Goal: Communication & Community: Answer question/provide support

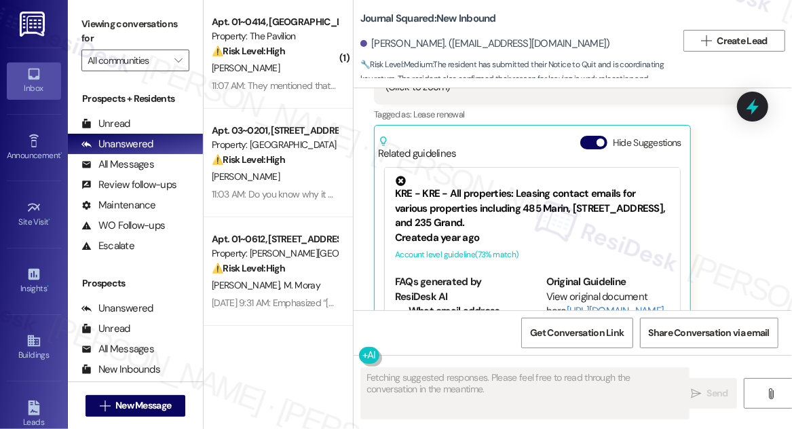
scroll to position [18324, 0]
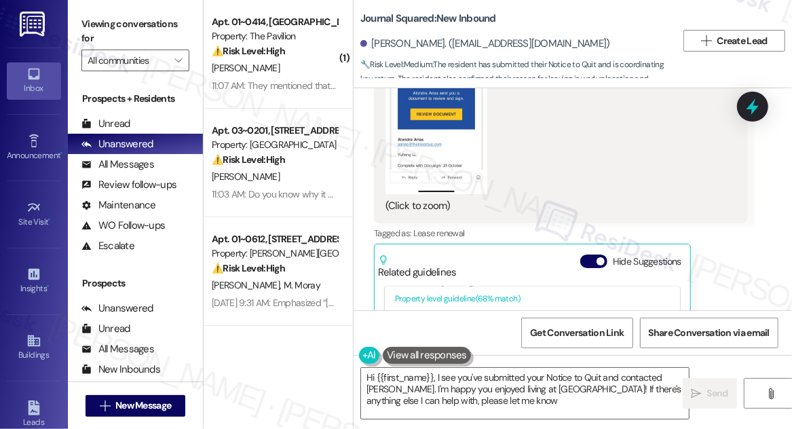
type textarea "Hi {{first_name}}, I see you've submitted your Notice to Quit and contacted Jen…"
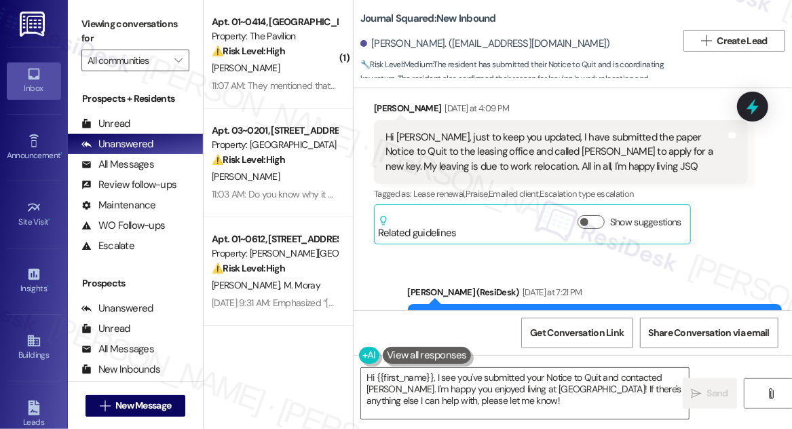
scroll to position [17280, 0]
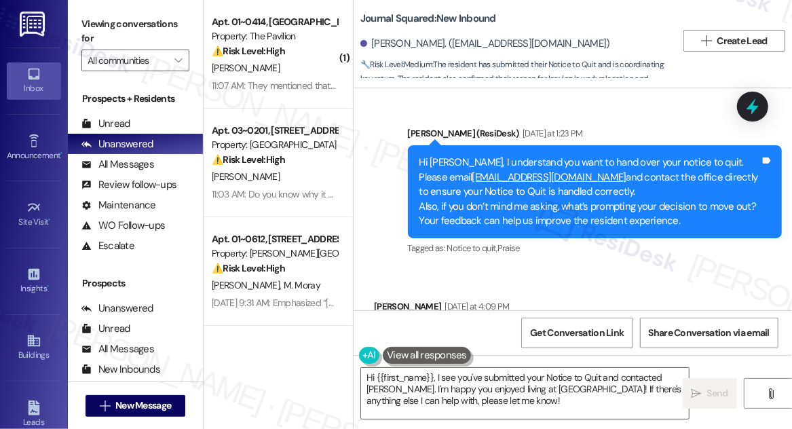
click at [576, 328] on div "Hi Jane, just to keep you updated, I have submitted the paper Notice to Quit to…" at bounding box center [556, 349] width 341 height 43
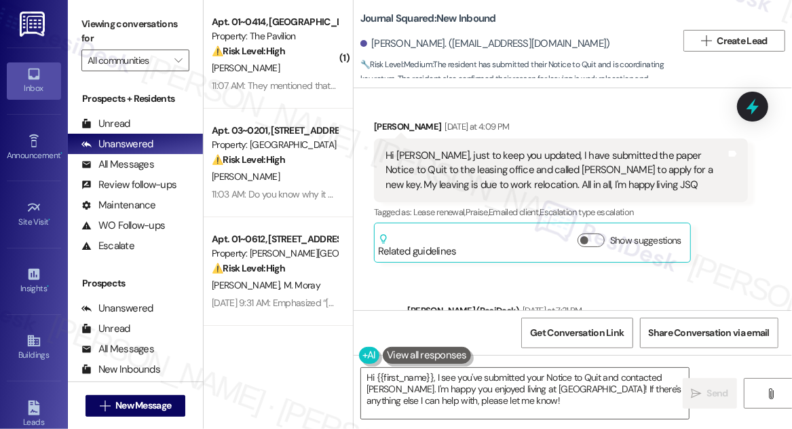
scroll to position [17465, 0]
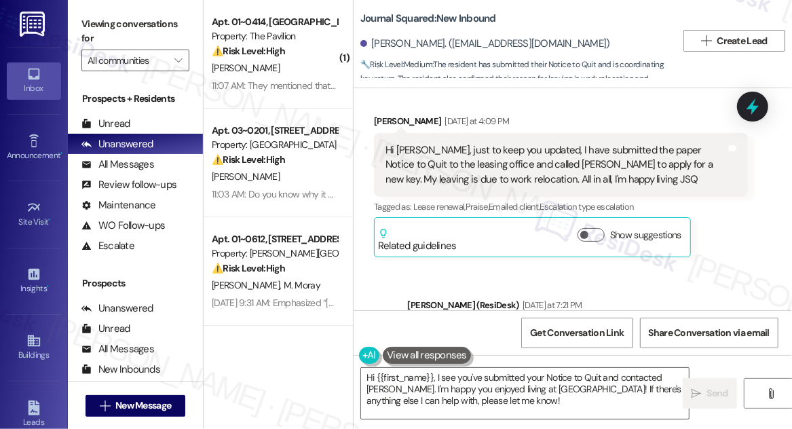
click at [559, 327] on div "I see, I appreciate the update! I'm glad to hear you're happy with JSQ. I'll ma…" at bounding box center [589, 348] width 341 height 43
click at [518, 327] on div "I see, I appreciate the update! I'm glad to hear you're happy with JSQ. I'll ma…" at bounding box center [589, 348] width 341 height 43
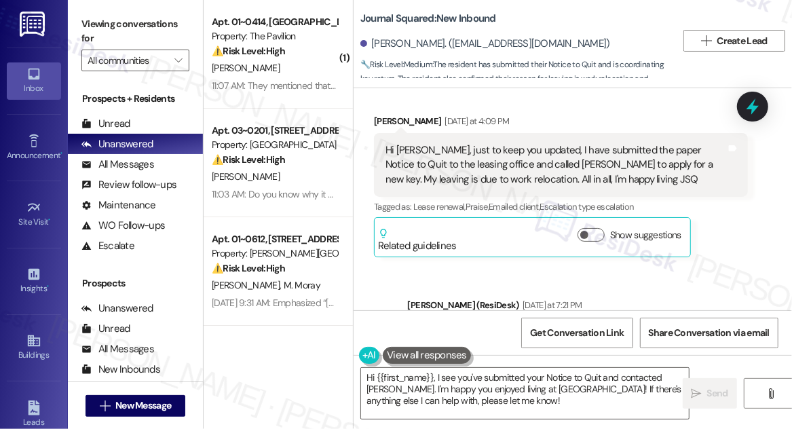
click at [518, 327] on div "I see, I appreciate the update! I'm glad to hear you're happy with JSQ. I'll ma…" at bounding box center [589, 348] width 341 height 43
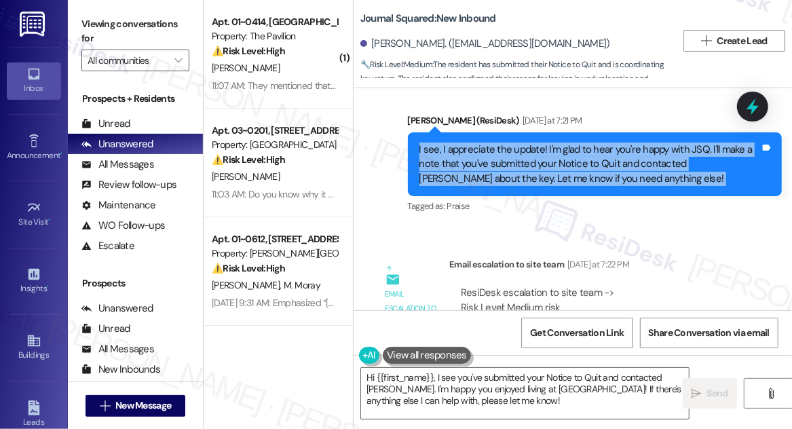
scroll to position [17650, 0]
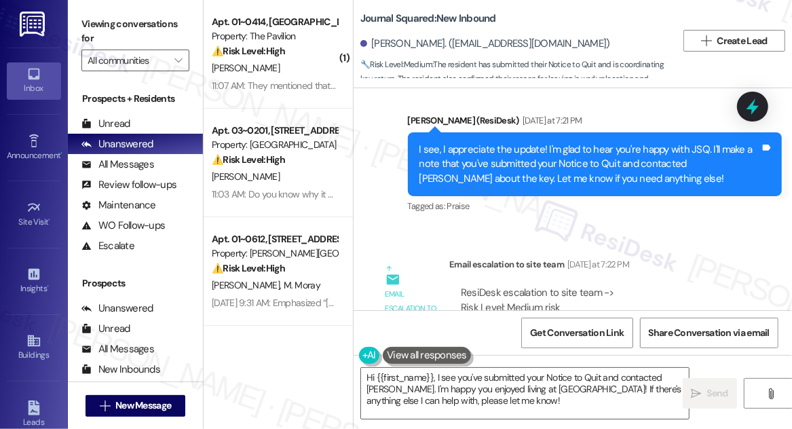
drag, startPoint x: 552, startPoint y: 177, endPoint x: 614, endPoint y: 176, distance: 61.8
click at [614, 286] on div "ResiDesk escalation to site team -> Risk Level: Medium risk Topics: Submitted N…" at bounding box center [599, 315] width 276 height 58
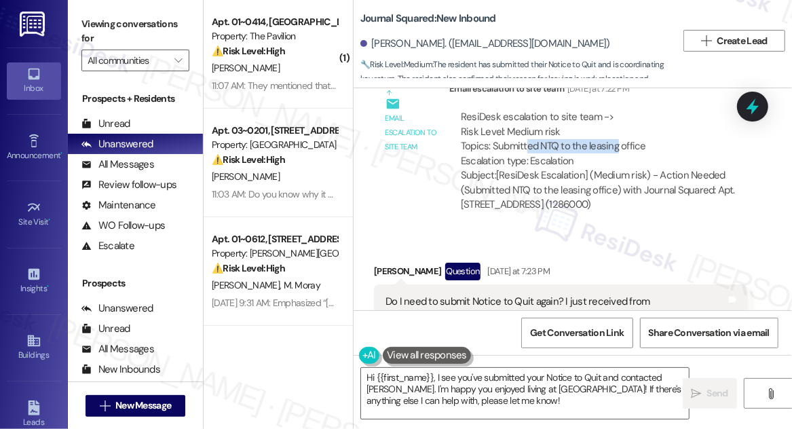
scroll to position [17764, 0]
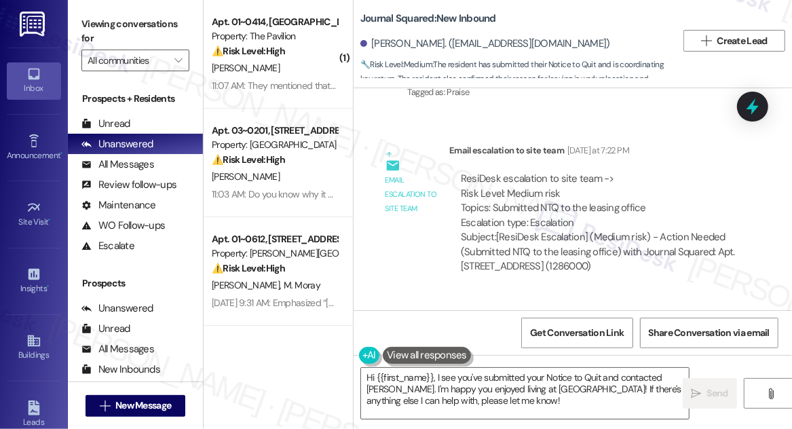
drag, startPoint x: 453, startPoint y: 208, endPoint x: 626, endPoint y: 212, distance: 173.1
click at [626, 356] on div "Do I need to submit Notice to Quit again? I just received from Alondra" at bounding box center [556, 370] width 341 height 29
click at [627, 356] on div "Do I need to submit Notice to Quit again? I just received from Alondra" at bounding box center [556, 370] width 341 height 29
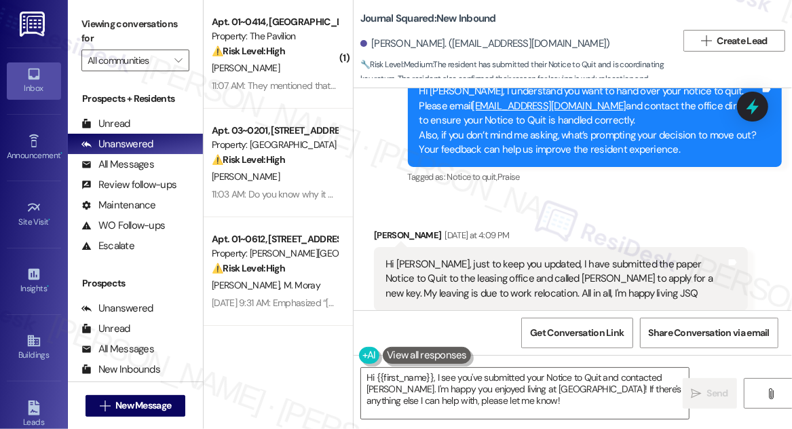
scroll to position [17332, 0]
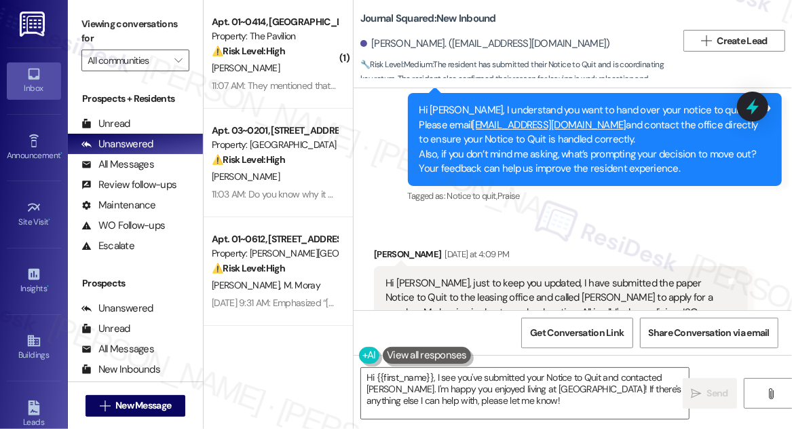
click at [508, 276] on div "Hi Jane, just to keep you updated, I have submitted the paper Notice to Quit to…" at bounding box center [556, 297] width 341 height 43
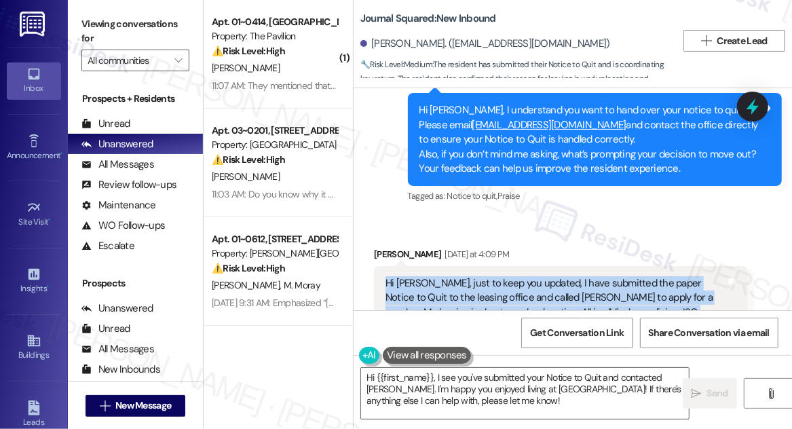
click at [508, 276] on div "Hi Jane, just to keep you updated, I have submitted the paper Notice to Quit to…" at bounding box center [556, 297] width 341 height 43
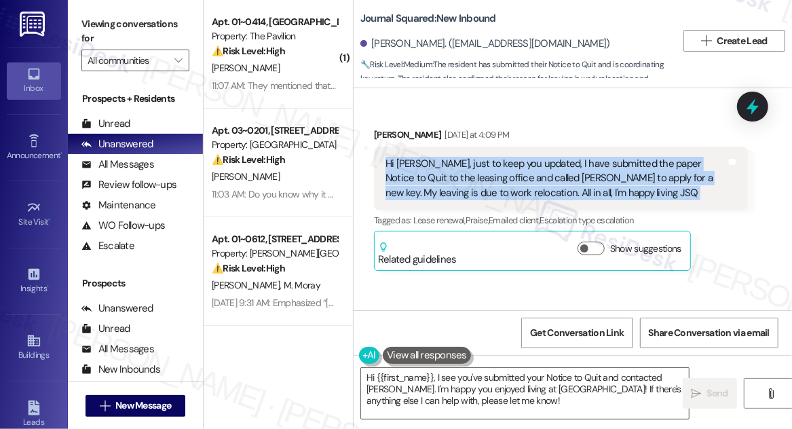
scroll to position [17517, 0]
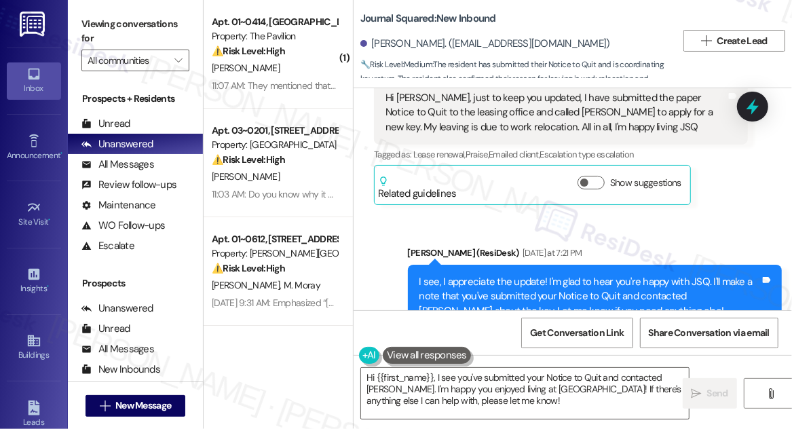
click at [468, 275] on div "I see, I appreciate the update! I'm glad to hear you're happy with JSQ. I'll ma…" at bounding box center [589, 296] width 341 height 43
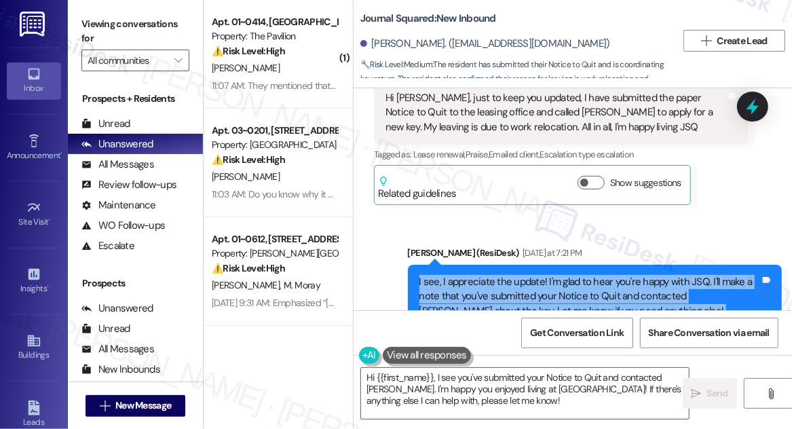
click at [468, 275] on div "I see, I appreciate the update! I'm glad to hear you're happy with JSQ. I'll ma…" at bounding box center [589, 296] width 341 height 43
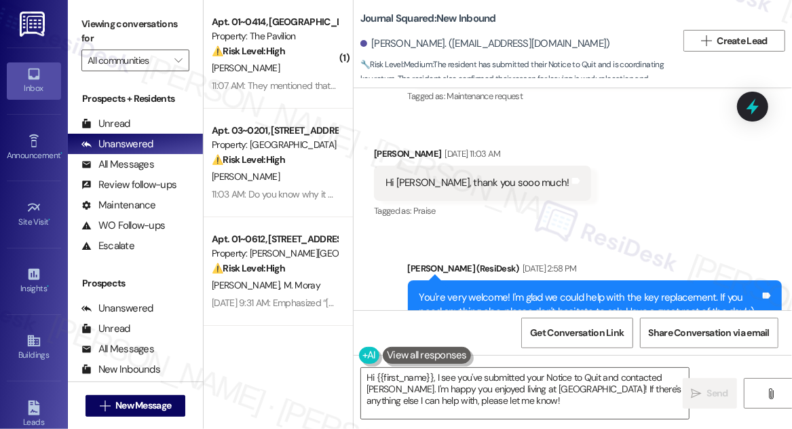
scroll to position [16345, 0]
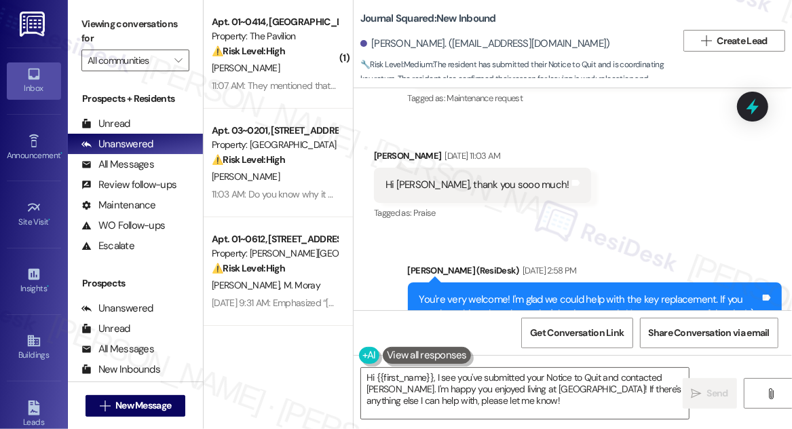
click at [593, 293] on div "You're very welcome! I'm glad we could help with the key replacement. If you ne…" at bounding box center [589, 307] width 341 height 29
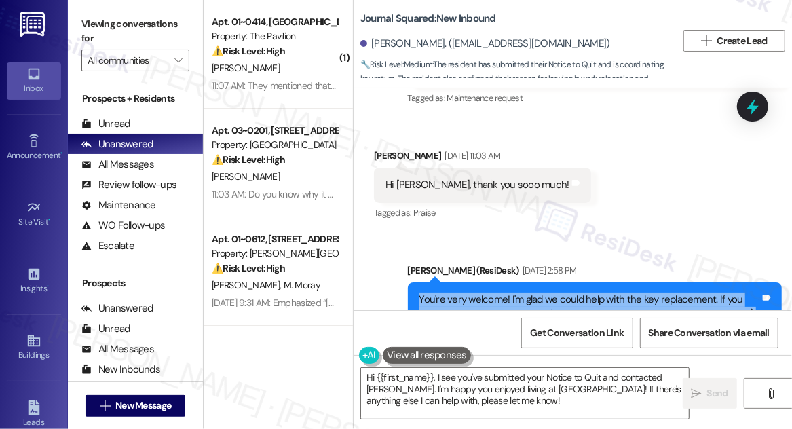
click at [593, 293] on div "You're very welcome! I'm glad we could help with the key replacement. If you ne…" at bounding box center [589, 307] width 341 height 29
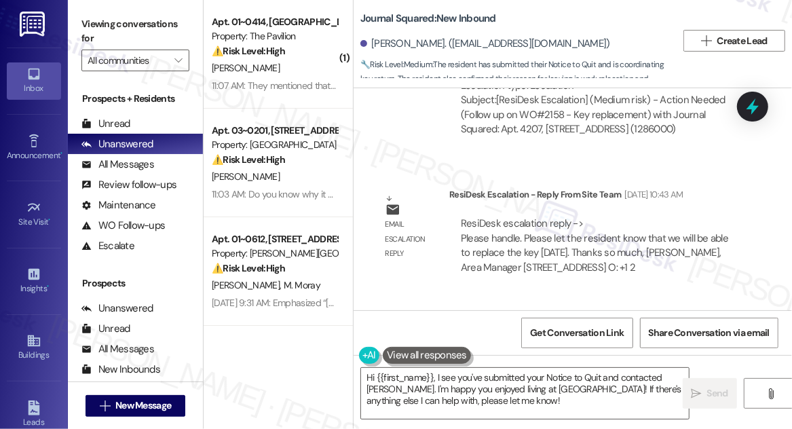
scroll to position [16036, 0]
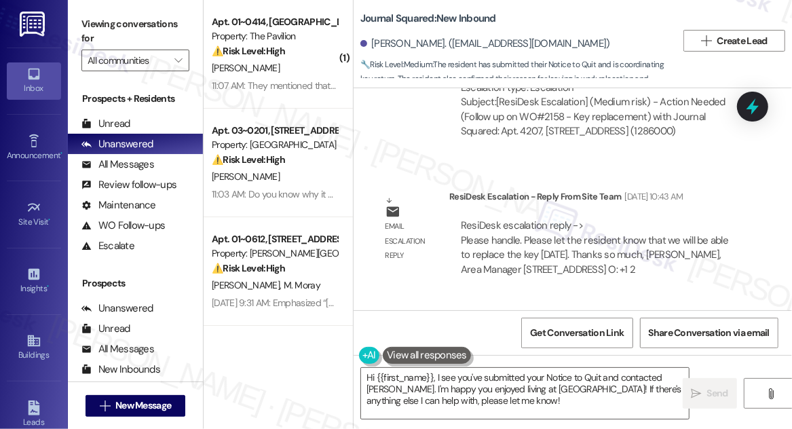
drag, startPoint x: 603, startPoint y: 237, endPoint x: 709, endPoint y: 255, distance: 108.0
click at [709, 357] on div "Hi Yuheng, quick update from the team! We will be able to replace the key tomor…" at bounding box center [589, 371] width 341 height 29
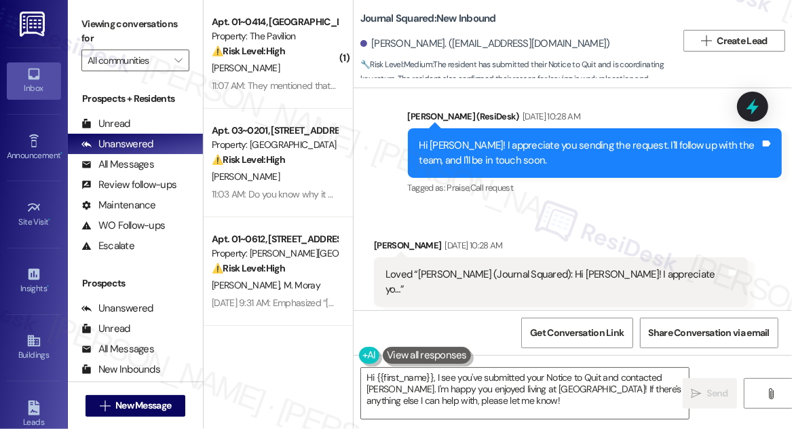
scroll to position [15543, 0]
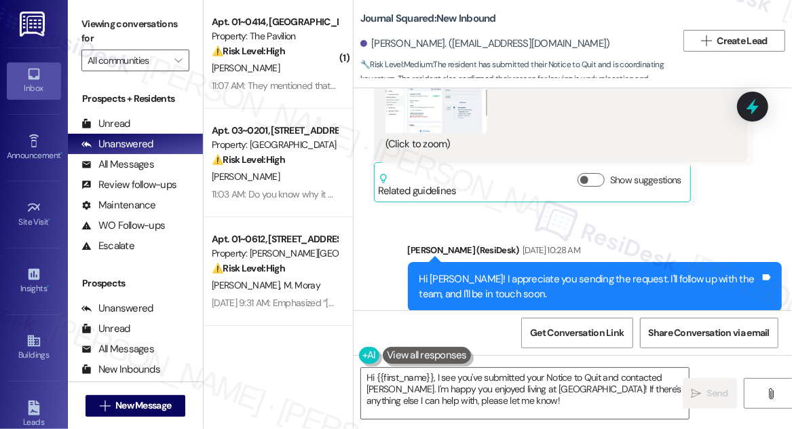
click at [574, 272] on div "Hi Yuheng! I appreciate you sending the request. I'll follow up with the team, …" at bounding box center [589, 286] width 341 height 29
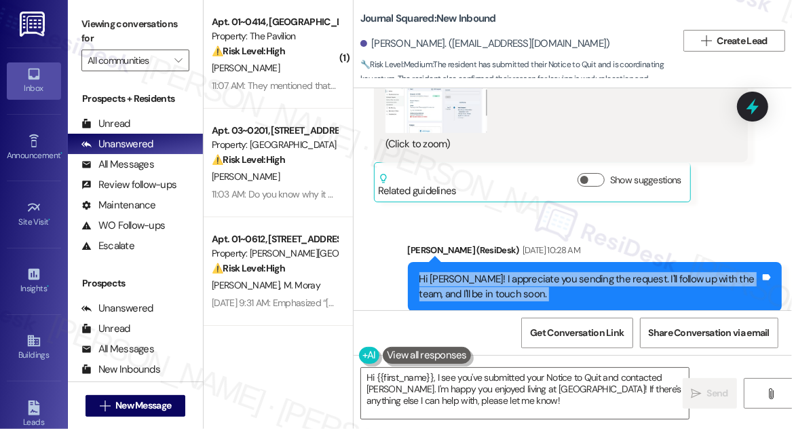
click at [574, 272] on div "Hi Yuheng! I appreciate you sending the request. I'll follow up with the team, …" at bounding box center [589, 286] width 341 height 29
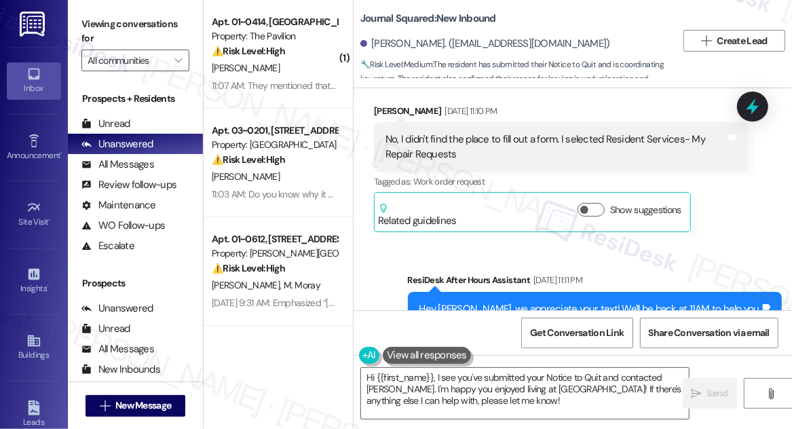
click at [532, 292] on div "Hey Yuheng, we appreciate your text! We'll be back at 11AM to help you out. If …" at bounding box center [595, 317] width 374 height 50
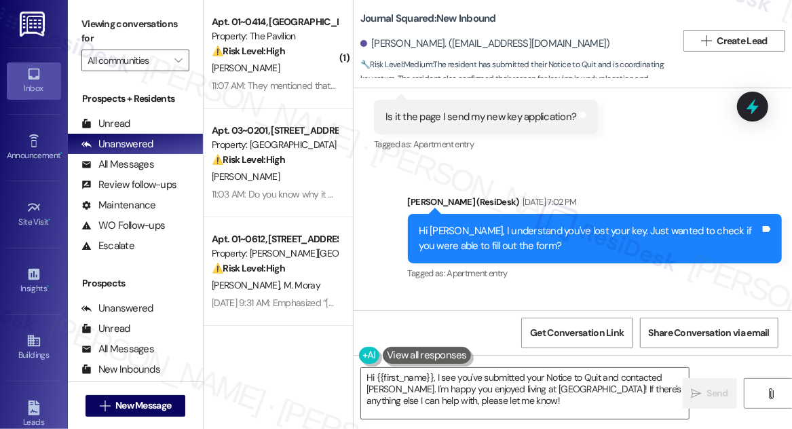
scroll to position [14803, 0]
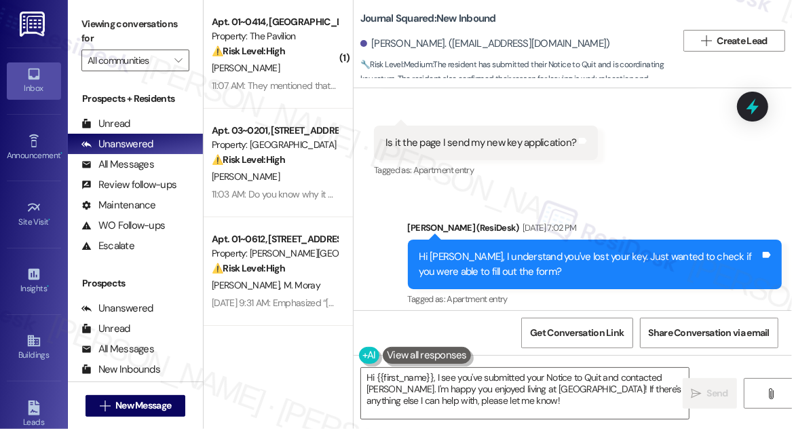
click at [574, 250] on div "Hi Yuheng, I understand you've lost your key. Just wanted to check if you were …" at bounding box center [589, 264] width 341 height 29
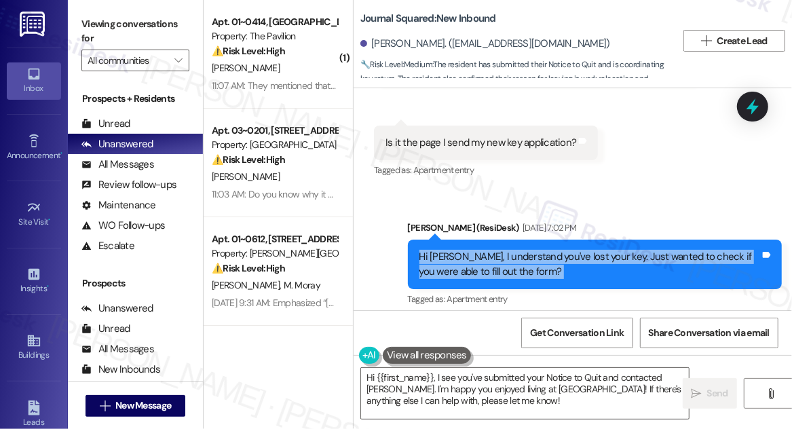
click at [574, 250] on div "Hi Yuheng, I understand you've lost your key. Just wanted to check if you were …" at bounding box center [589, 264] width 341 height 29
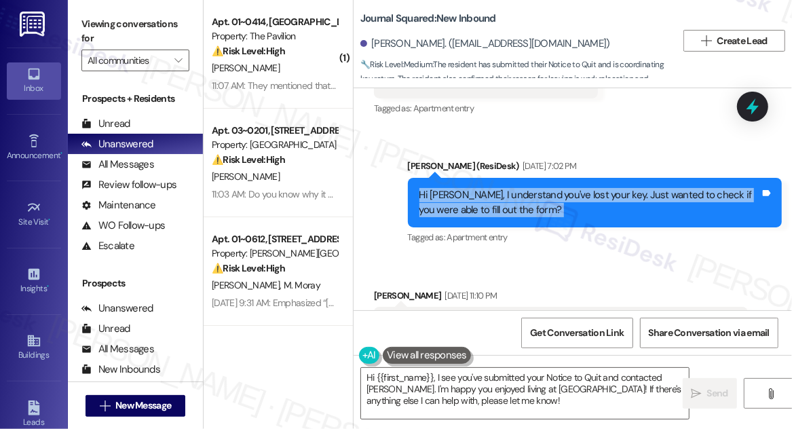
scroll to position [15049, 0]
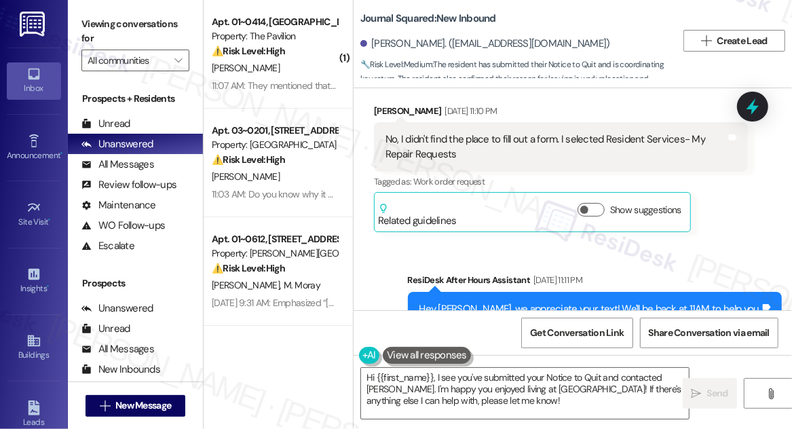
click at [519, 302] on div "Hey Yuheng, we appreciate your text! We'll be back at 11AM to help you out. If …" at bounding box center [589, 316] width 341 height 29
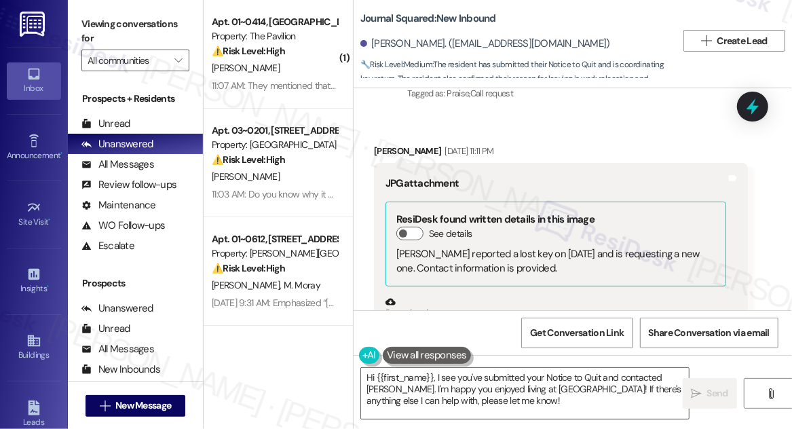
scroll to position [15358, 0]
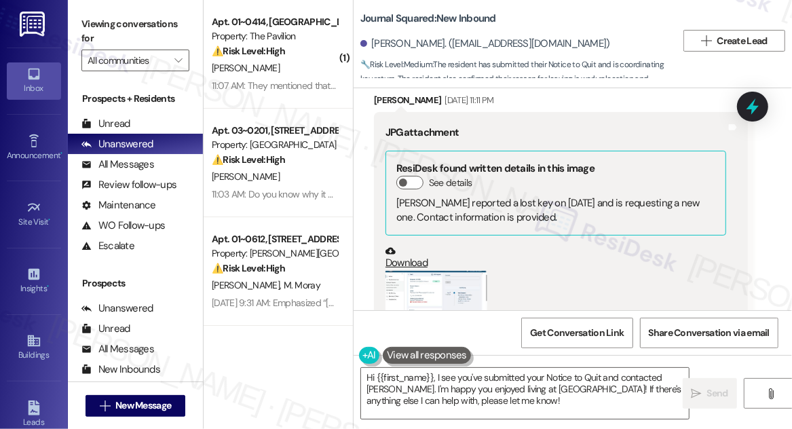
click at [466, 271] on button "Zoom image" at bounding box center [437, 295] width 102 height 48
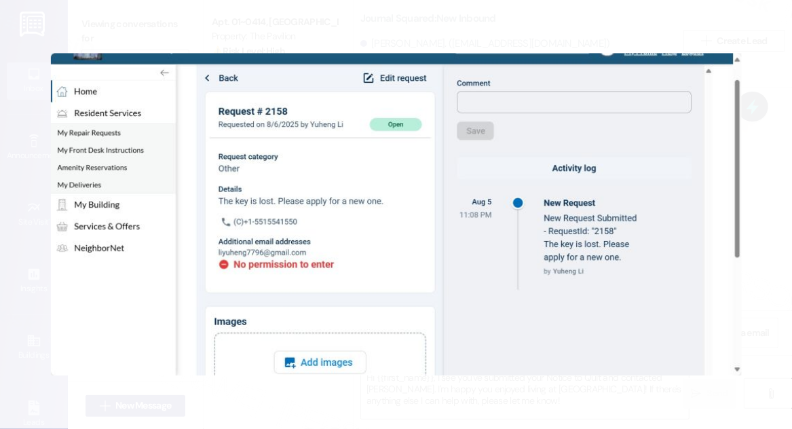
click at [538, 31] on button "Unzoom image" at bounding box center [396, 214] width 792 height 429
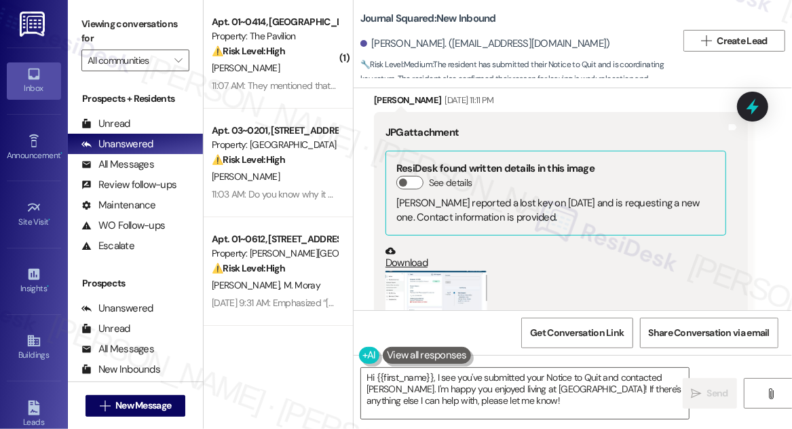
drag, startPoint x: 701, startPoint y: 5, endPoint x: 666, endPoint y: 0, distance: 35.6
click at [701, 5] on div "Journal Squared: New Inbound Yuheng Li. (liyuheng7796@gmail.com) 🔧 Risk Level: …" at bounding box center [573, 40] width 438 height 75
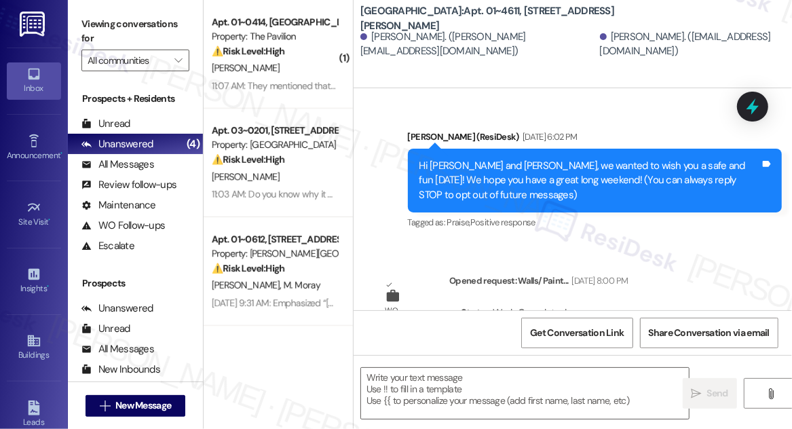
scroll to position [15529, 0]
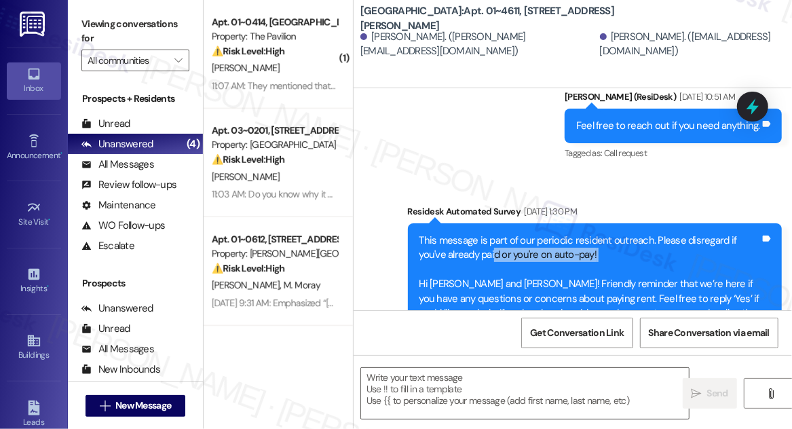
drag, startPoint x: 465, startPoint y: 202, endPoint x: 512, endPoint y: 211, distance: 48.3
click at [525, 233] on div "This message is part of our periodic resident outreach. Please disregard if you…" at bounding box center [589, 277] width 341 height 88
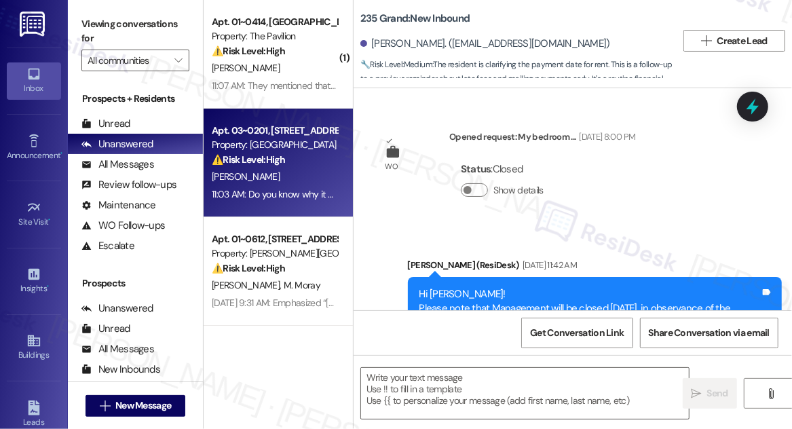
scroll to position [5643, 0]
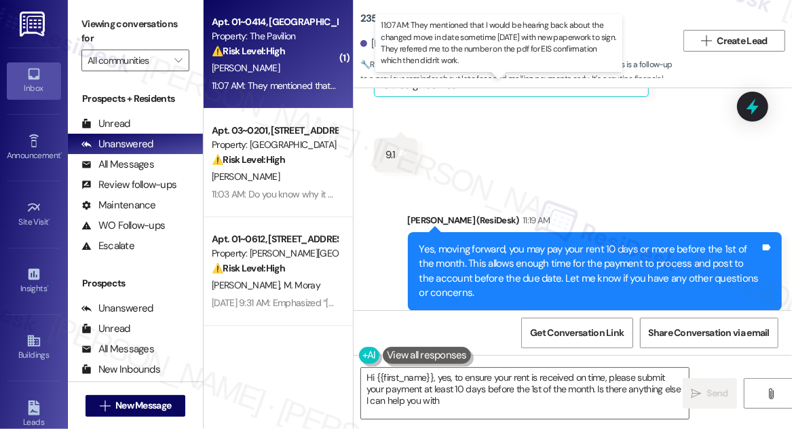
type textarea "Hi {{first_name}}, yes, to ensure your rent is received on time, please submit …"
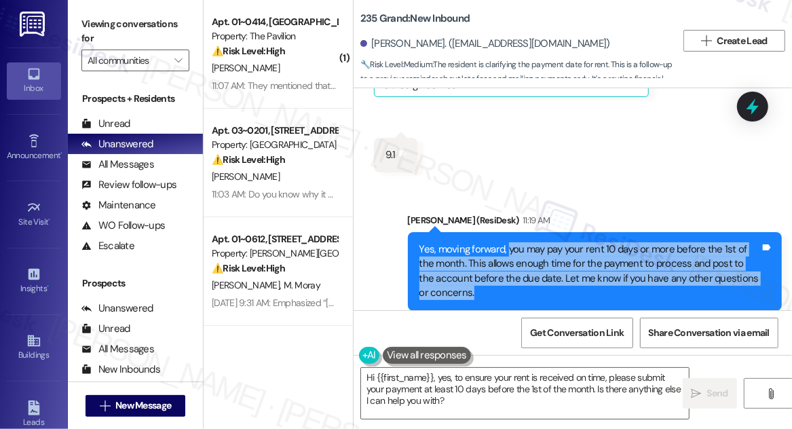
drag, startPoint x: 508, startPoint y: 219, endPoint x: 546, endPoint y: 261, distance: 57.2
click at [546, 261] on div "Yes, moving forward, you may pay your rent 10 days or more before the 1st of th…" at bounding box center [589, 271] width 341 height 58
click at [514, 242] on div "Yes, moving forward, you may pay your rent 10 days or more before the 1st of th…" at bounding box center [589, 271] width 341 height 58
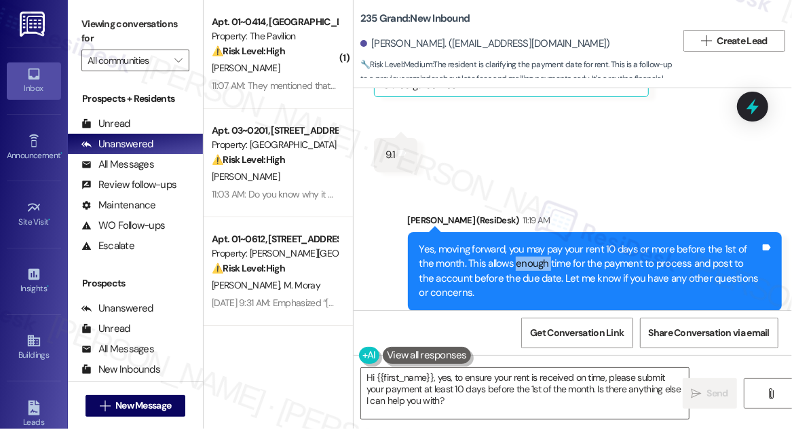
click at [514, 242] on div "Yes, moving forward, you may pay your rent 10 days or more before the 1st of th…" at bounding box center [589, 271] width 341 height 58
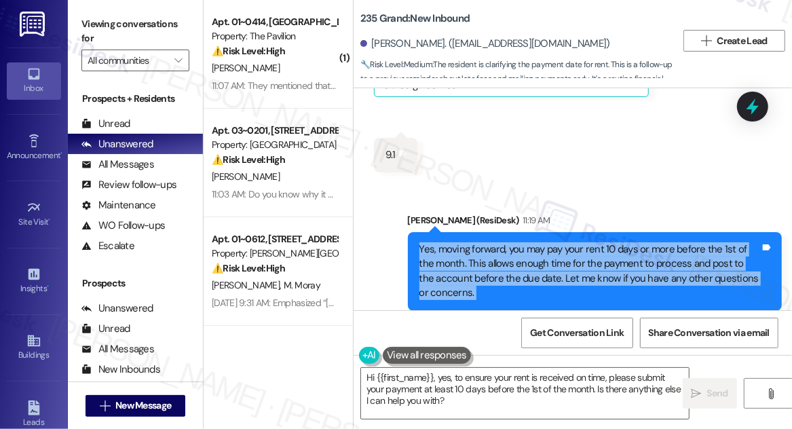
click at [514, 242] on div "Yes, moving forward, you may pay your rent 10 days or more before the 1st of th…" at bounding box center [589, 271] width 341 height 58
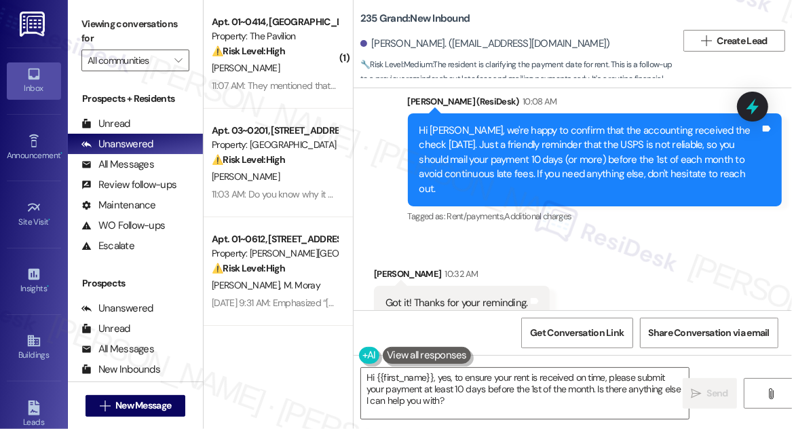
scroll to position [5088, 0]
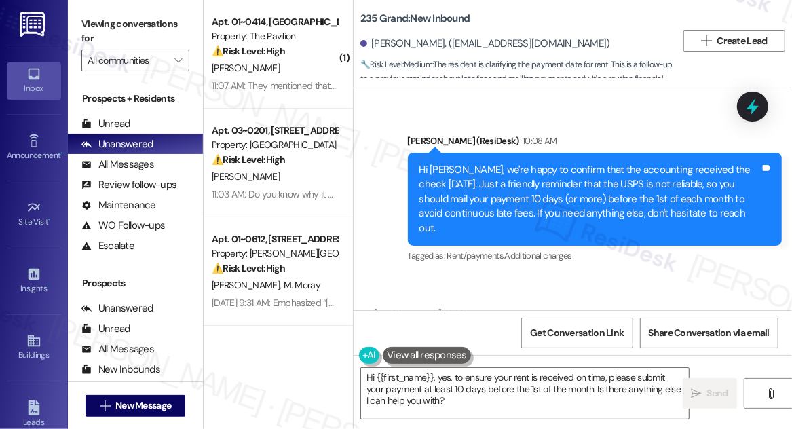
click at [502, 163] on div "Hi [PERSON_NAME], we're happy to confirm that the accounting received the check…" at bounding box center [589, 199] width 341 height 73
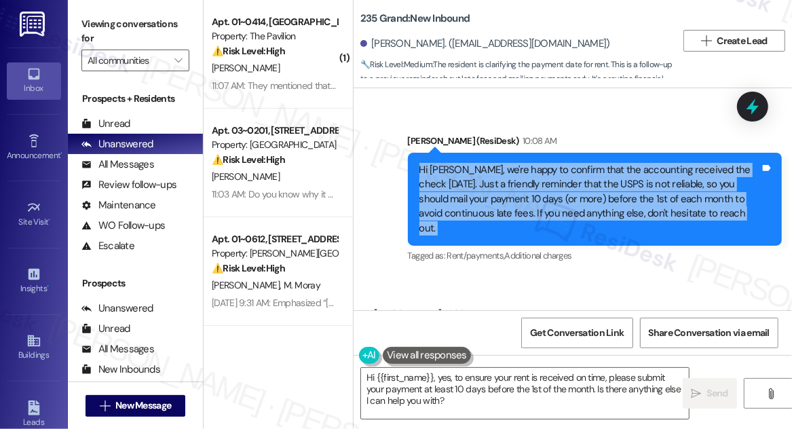
click at [502, 163] on div "Hi [PERSON_NAME], we're happy to confirm that the accounting received the check…" at bounding box center [589, 199] width 341 height 73
copy div "Hi Qingmiao, we're happy to confirm that the accounting received the check yest…"
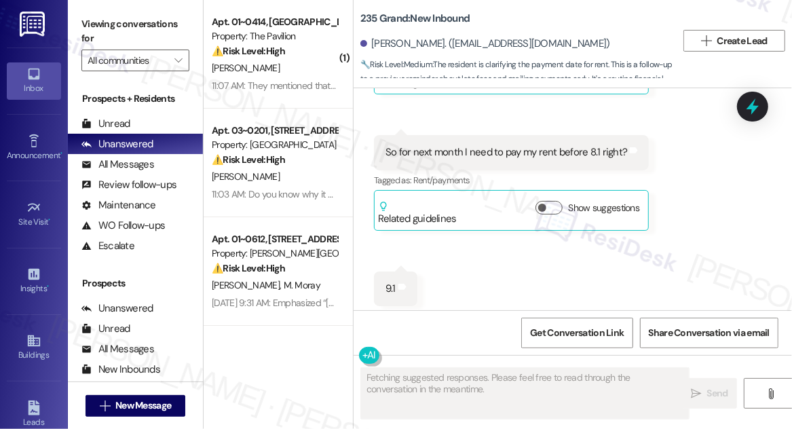
scroll to position [5484, 0]
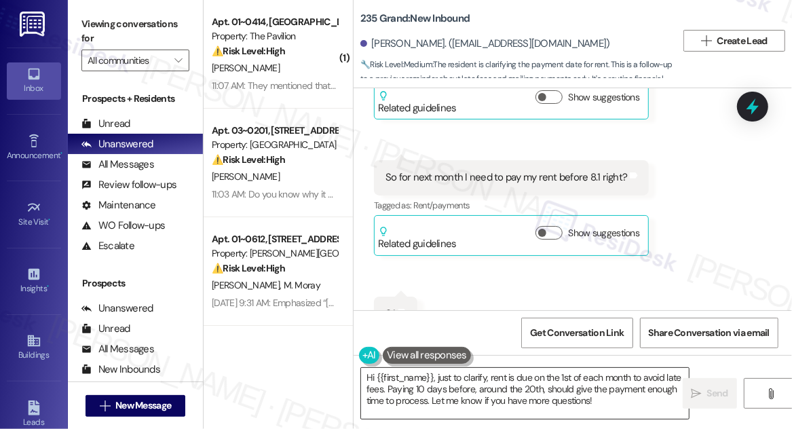
click at [471, 383] on textarea "Hi {{first_name}}, just to clarify, rent is due on the 1st of each month to avo…" at bounding box center [525, 393] width 328 height 51
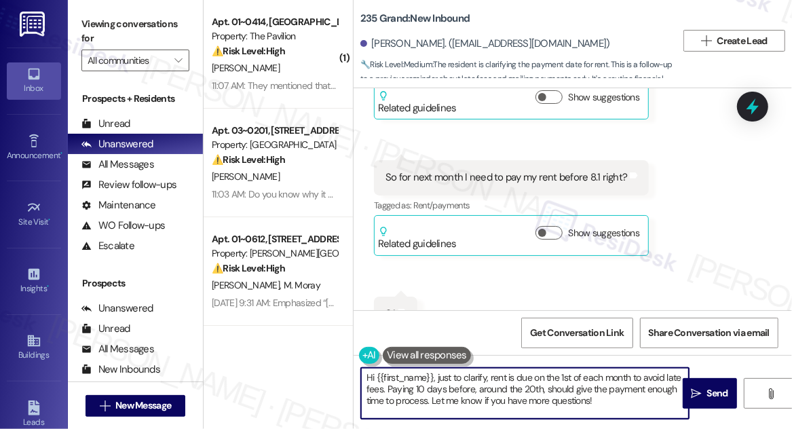
click at [579, 386] on textarea "Hi {{first_name}}, just to clarify, rent is due on the 1st of each month to avo…" at bounding box center [525, 393] width 328 height 51
click at [548, 383] on textarea "Hi {{first_name}}, just to clarify, rent is due on the 1st of each month to avo…" at bounding box center [525, 393] width 328 height 51
click at [593, 383] on textarea "Hi {{first_name}}, just to clarify, rent is due on the 1st of each month to avo…" at bounding box center [525, 393] width 328 height 51
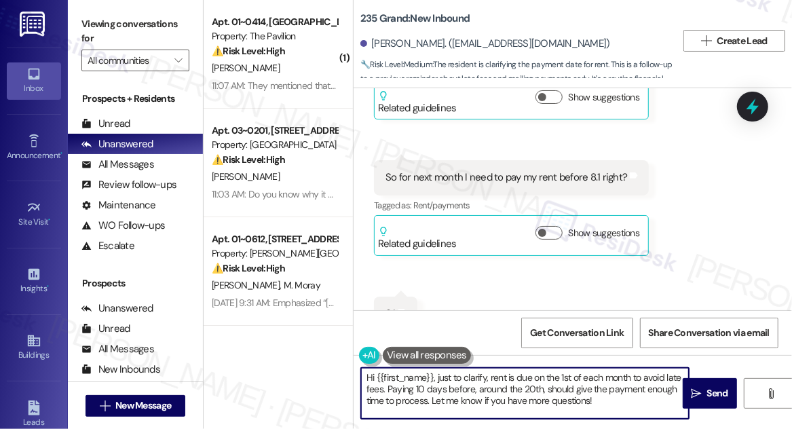
click at [548, 377] on textarea "Hi {{first_name}}, just to clarify, rent is due on the 1st of each month to avo…" at bounding box center [525, 393] width 328 height 51
click at [609, 394] on textarea "Hi {{first_name}}, just to clarify, rent is due on the 1st of each month to avo…" at bounding box center [525, 393] width 328 height 51
click at [603, 404] on textarea "Hi {{first_name}}, just to clarify, rent is due on the 1st of each month to avo…" at bounding box center [525, 393] width 328 height 51
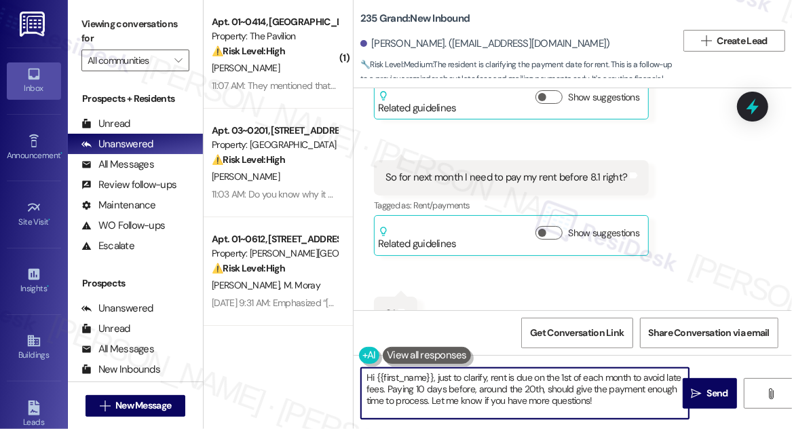
scroll to position [11, 0]
paste textarea "Hi [PERSON_NAME], we're happy to confirm that the accounting received the check…"
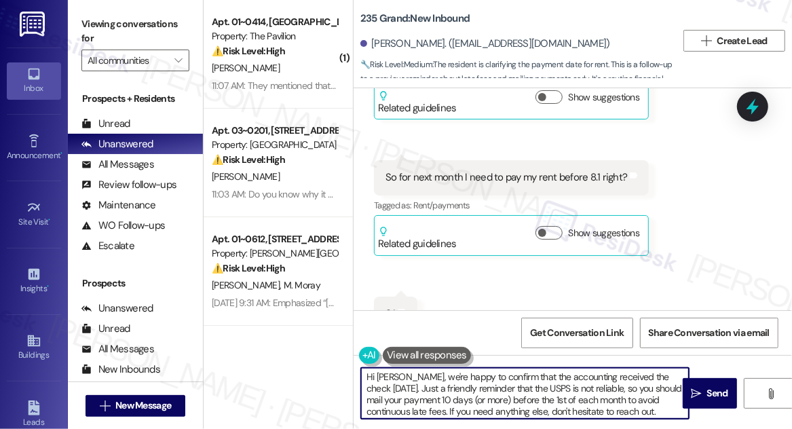
scroll to position [61, 0]
drag, startPoint x: 409, startPoint y: 375, endPoint x: 447, endPoint y: 401, distance: 45.9
click at [447, 401] on textarea "Hi {{first_name}}, just to clarify, rent is due on the 1st of each month to avo…" at bounding box center [525, 393] width 328 height 51
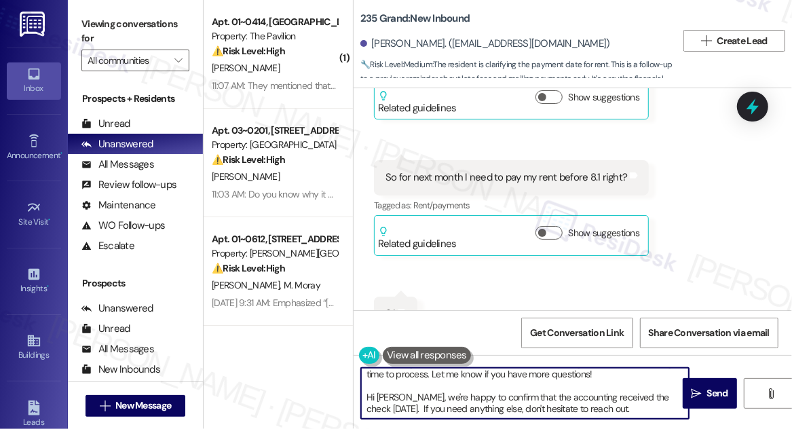
scroll to position [38, 0]
type textarea "Hi {{first_name}}, just to clarify, rent is due on the 1st of each month to avo…"
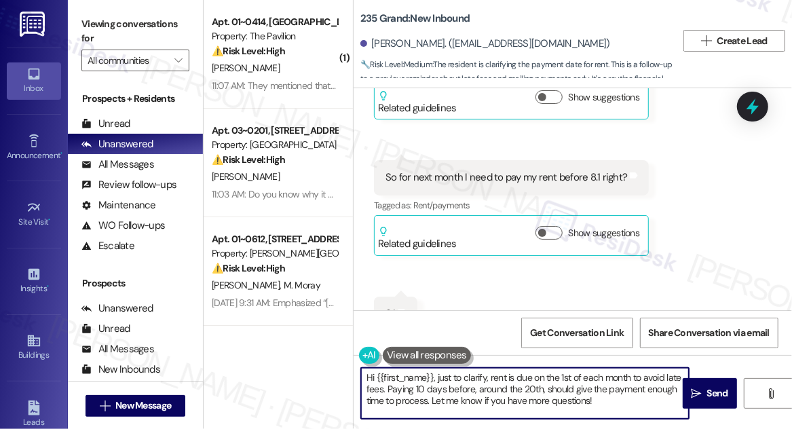
drag, startPoint x: 487, startPoint y: 377, endPoint x: 601, endPoint y: 400, distance: 115.8
click at [601, 400] on textarea "Hi {{first_name}}, just to clarify, rent is due on the 1st of each month to avo…" at bounding box center [525, 393] width 328 height 51
click at [650, 403] on textarea "Hi {{first_name}}, just to clarify, rent is due on the 1st of each month to avo…" at bounding box center [525, 393] width 328 height 51
drag, startPoint x: 650, startPoint y: 402, endPoint x: 490, endPoint y: 377, distance: 162.1
click at [490, 377] on textarea "Hi {{first_name}}, just to clarify, rent is due on the 1st of each month to avo…" at bounding box center [525, 393] width 328 height 51
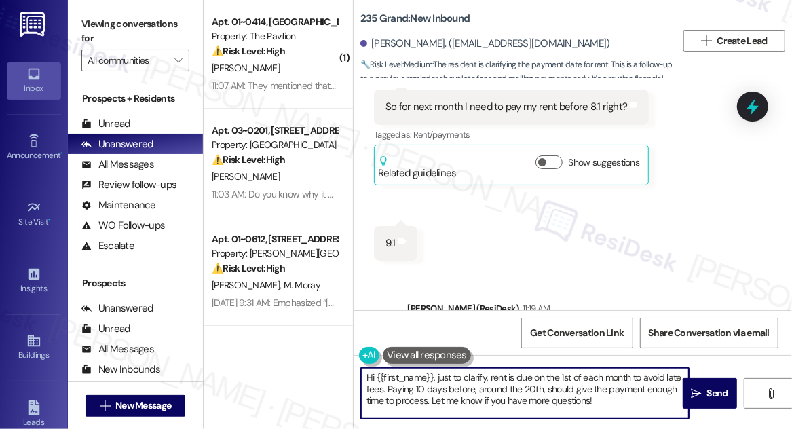
scroll to position [5643, 0]
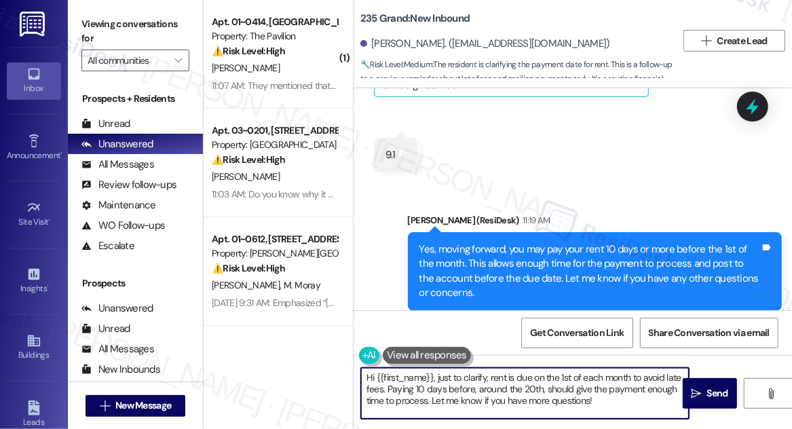
click at [459, 390] on textarea "Hi {{first_name}}, just to clarify, rent is due on the 1st of each month to avo…" at bounding box center [525, 393] width 328 height 51
click at [495, 387] on textarea "Hi {{first_name}}, just to clarify, rent is due on the 1st of each month to avo…" at bounding box center [525, 393] width 328 height 51
click at [503, 242] on div "Yes, moving forward, you may pay your rent 10 days or more before the 1st of th…" at bounding box center [589, 271] width 341 height 58
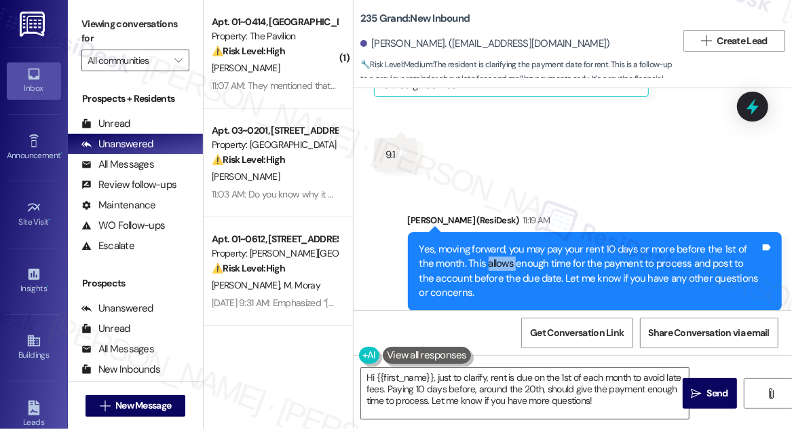
click at [503, 242] on div "Yes, moving forward, you may pay your rent 10 days or more before the 1st of th…" at bounding box center [589, 271] width 341 height 58
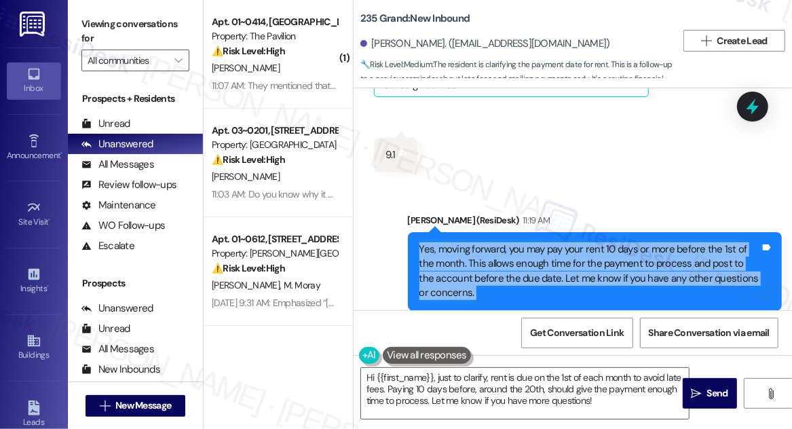
click at [503, 242] on div "Yes, moving forward, you may pay your rent 10 days or more before the 1st of th…" at bounding box center [589, 271] width 341 height 58
click at [495, 242] on div "Yes, moving forward, you may pay your rent 10 days or more before the 1st of th…" at bounding box center [589, 271] width 341 height 58
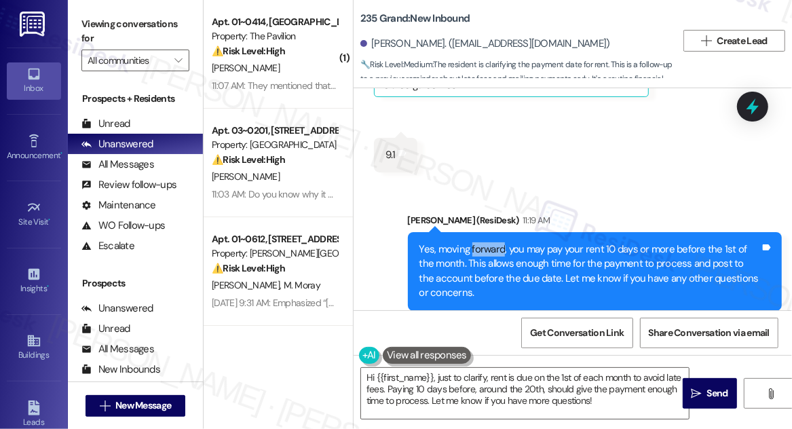
click at [495, 242] on div "Yes, moving forward, you may pay your rent 10 days or more before the 1st of th…" at bounding box center [589, 271] width 341 height 58
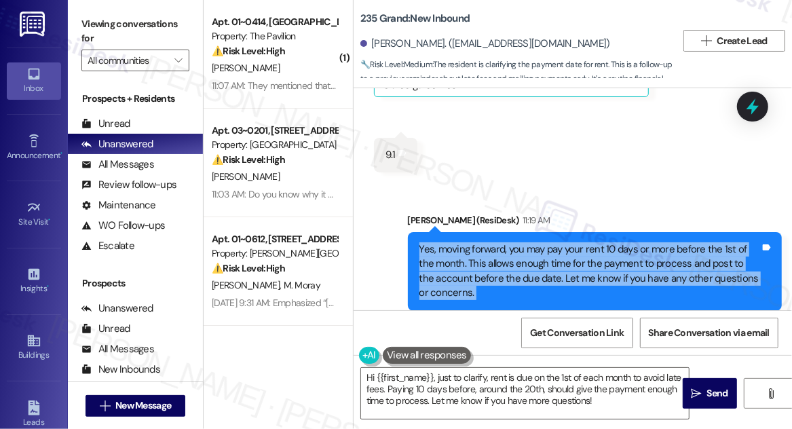
click at [495, 242] on div "Yes, moving forward, you may pay your rent 10 days or more before the 1st of th…" at bounding box center [589, 271] width 341 height 58
click at [516, 244] on div "Yes, moving forward, you may pay your rent 10 days or more before the 1st of th…" at bounding box center [589, 271] width 341 height 58
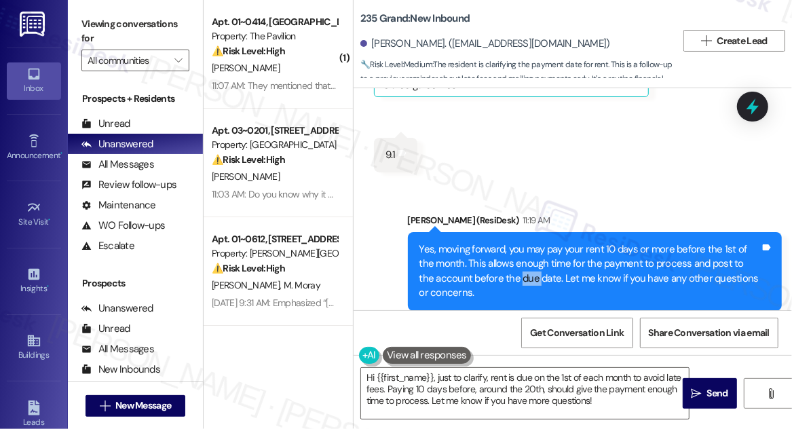
click at [516, 244] on div "Yes, moving forward, you may pay your rent 10 days or more before the 1st of th…" at bounding box center [589, 271] width 341 height 58
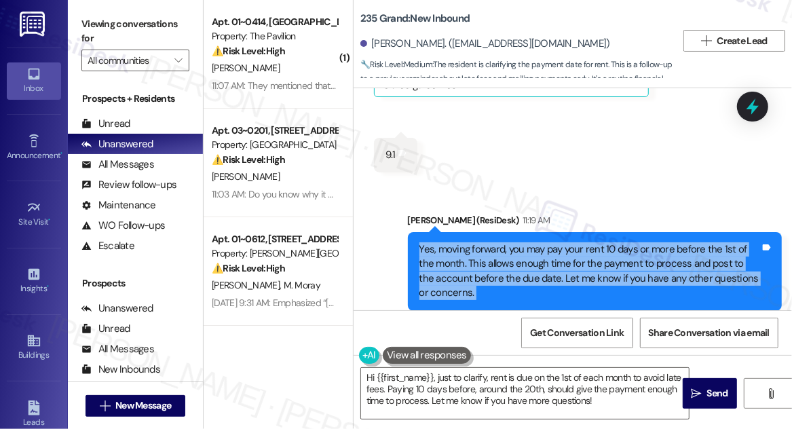
click at [516, 244] on div "Yes, moving forward, you may pay your rent 10 days or more before the 1st of th…" at bounding box center [589, 271] width 341 height 58
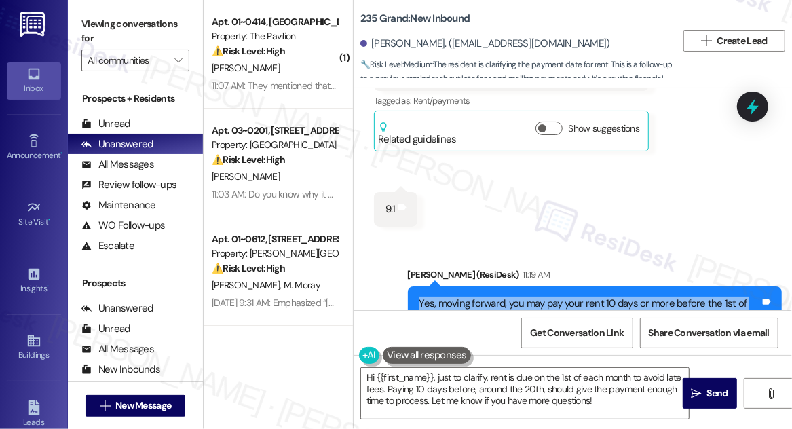
scroll to position [5520, 0]
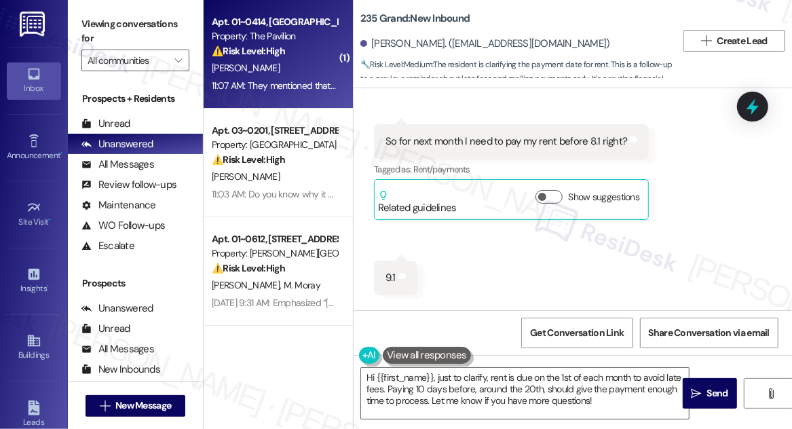
click at [262, 40] on div "Property: The Pavilion" at bounding box center [275, 36] width 126 height 14
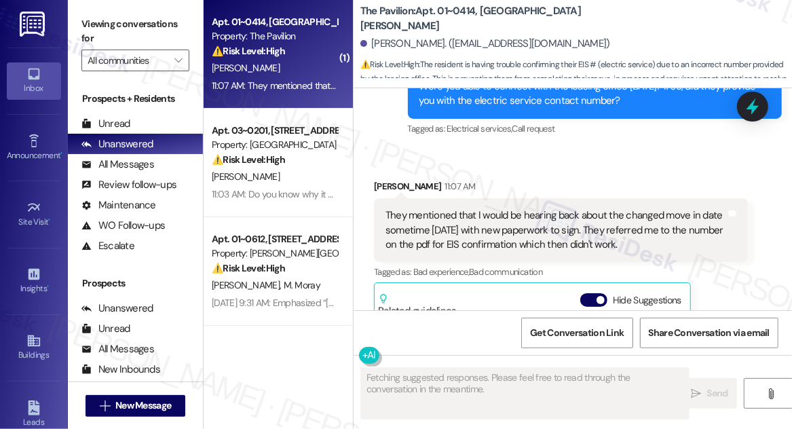
scroll to position [3172, 0]
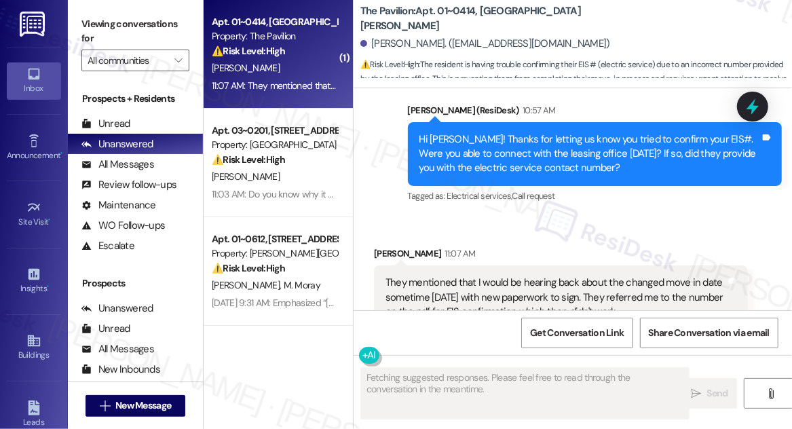
click at [512, 276] on div "They mentioned that I would be hearing back about the changed move in date some…" at bounding box center [556, 297] width 341 height 43
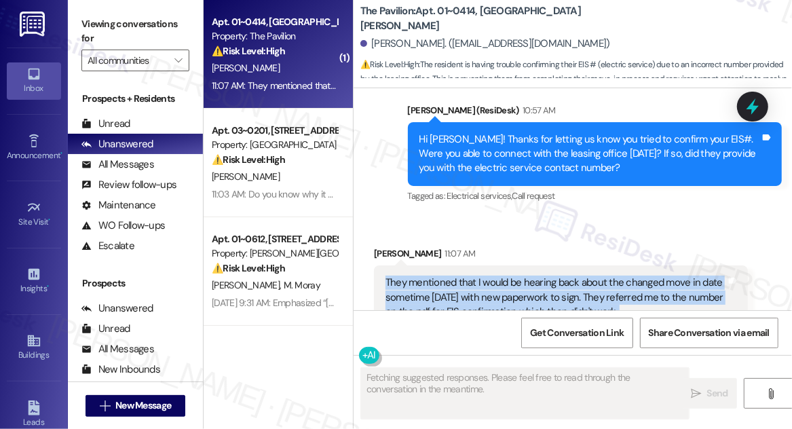
click at [512, 276] on div "They mentioned that I would be hearing back about the changed move in date some…" at bounding box center [556, 297] width 341 height 43
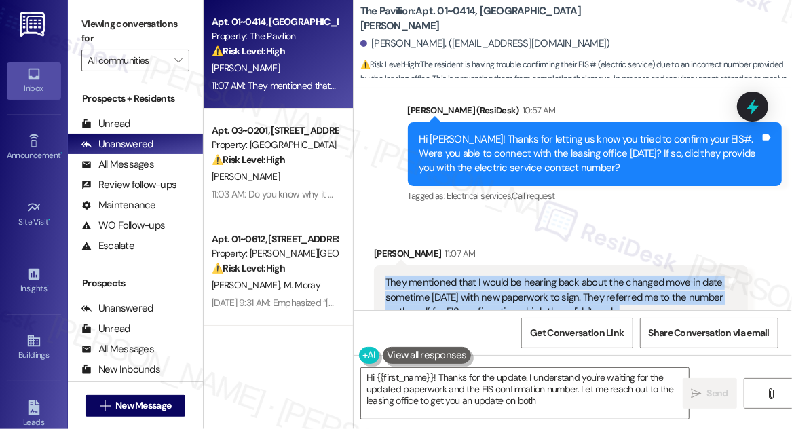
type textarea "Hi {{first_name}}! Thanks for the update. I understand you're waiting for the u…"
click at [590, 276] on div "They mentioned that I would be hearing back about the changed move in date some…" at bounding box center [556, 297] width 341 height 43
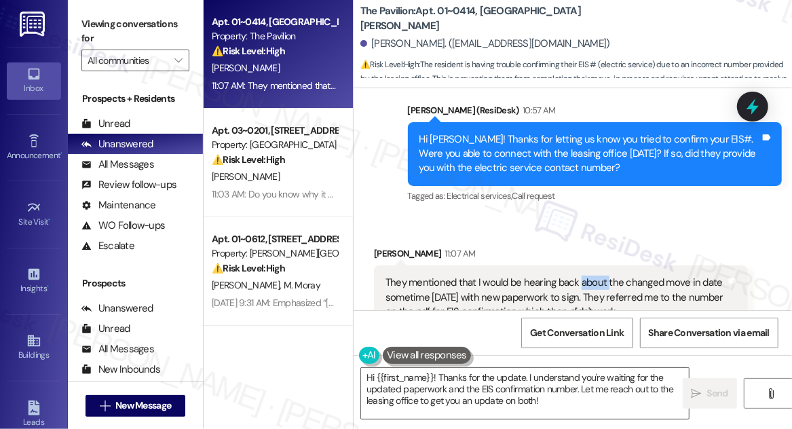
click at [590, 276] on div "They mentioned that I would be hearing back about the changed move in date some…" at bounding box center [556, 297] width 341 height 43
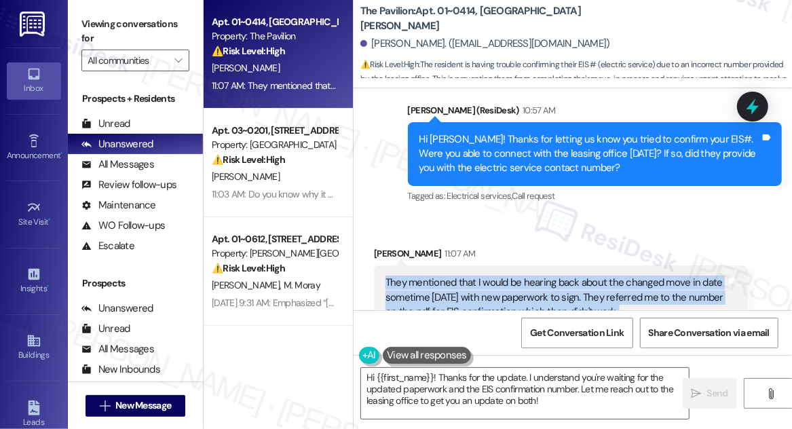
click at [590, 276] on div "They mentioned that I would be hearing back about the changed move in date some…" at bounding box center [556, 297] width 341 height 43
click at [549, 276] on div "They mentioned that I would be hearing back about the changed move in date some…" at bounding box center [556, 297] width 341 height 43
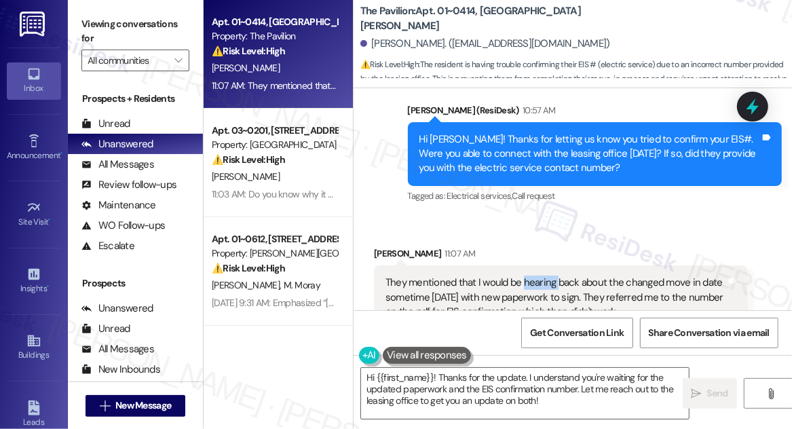
click at [549, 276] on div "They mentioned that I would be hearing back about the changed move in date some…" at bounding box center [556, 297] width 341 height 43
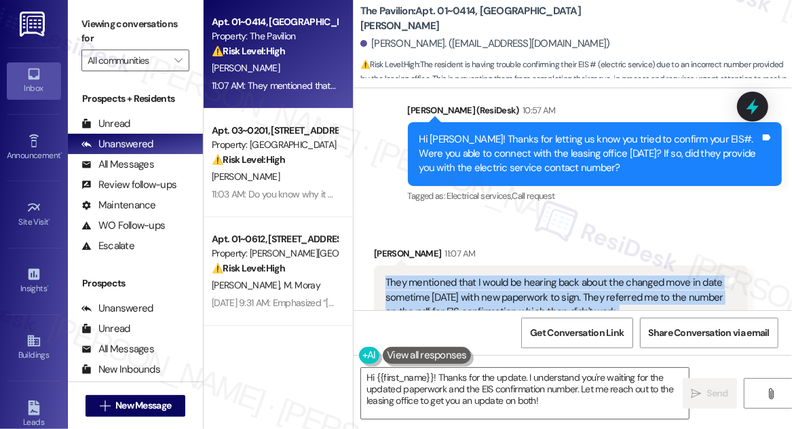
click at [549, 276] on div "They mentioned that I would be hearing back about the changed move in date some…" at bounding box center [556, 297] width 341 height 43
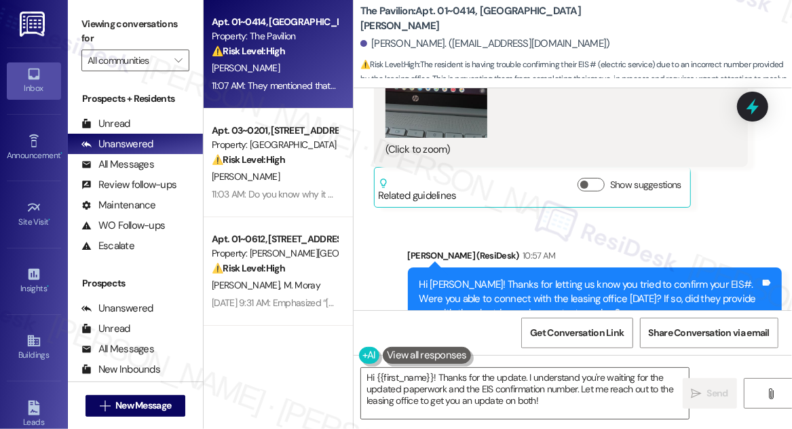
scroll to position [3049, 0]
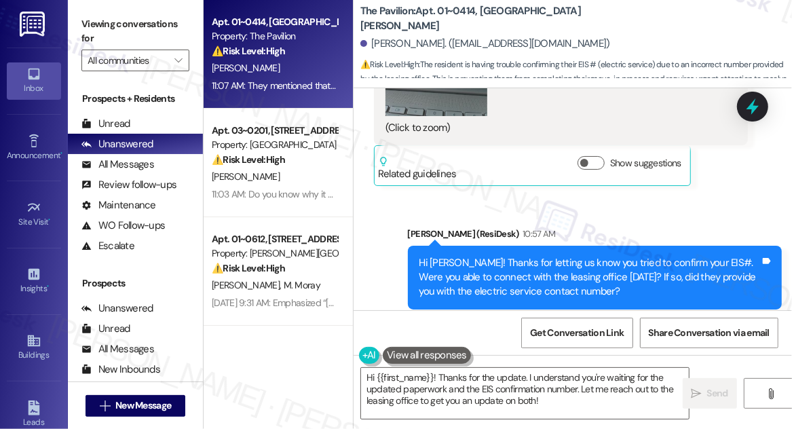
click at [551, 256] on div "Hi [PERSON_NAME]! Thanks for letting us know you tried to confirm your EIS#. We…" at bounding box center [589, 277] width 341 height 43
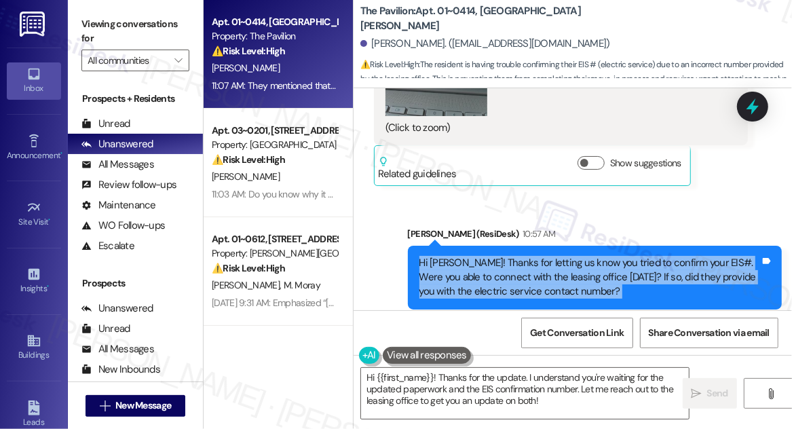
click at [551, 256] on div "Hi [PERSON_NAME]! Thanks for letting us know you tried to confirm your EIS#. We…" at bounding box center [589, 277] width 341 height 43
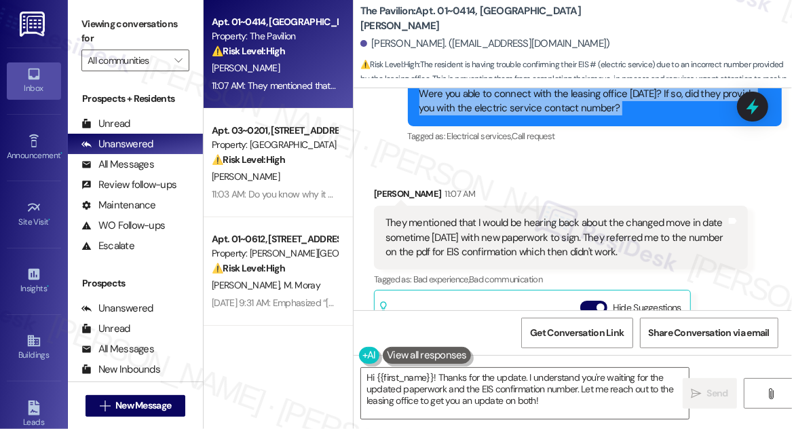
scroll to position [3234, 0]
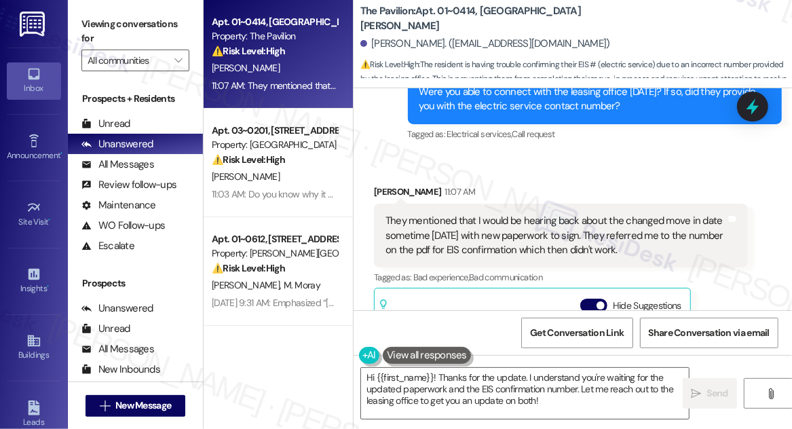
click at [451, 214] on div "They mentioned that I would be hearing back about the changed move in date some…" at bounding box center [556, 235] width 341 height 43
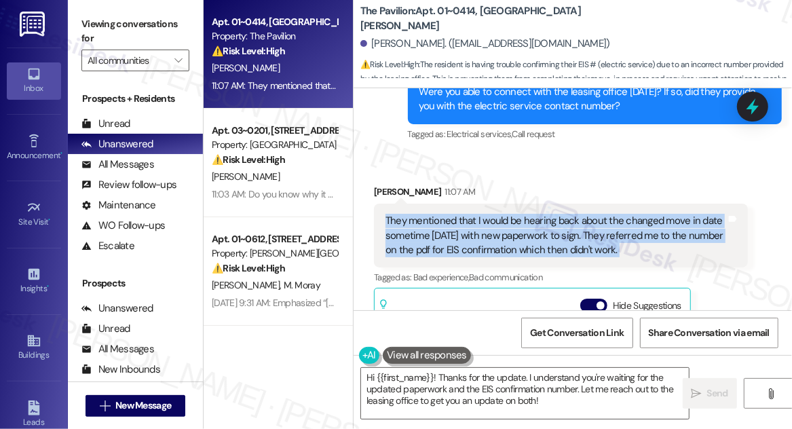
click at [451, 214] on div "They mentioned that I would be hearing back about the changed move in date some…" at bounding box center [556, 235] width 341 height 43
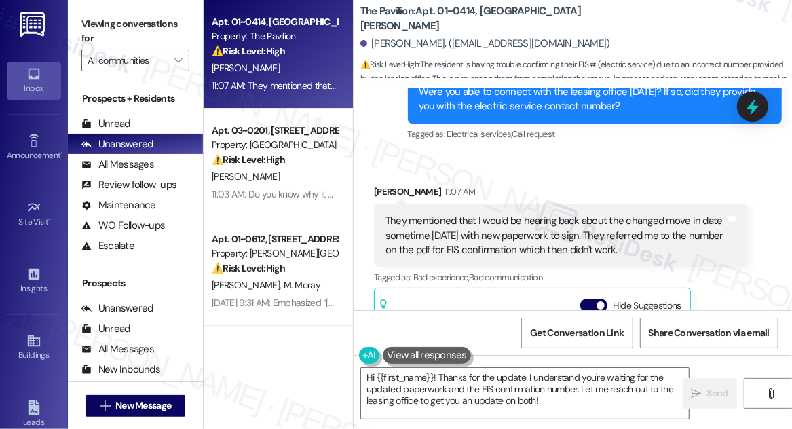
drag, startPoint x: 714, startPoint y: 41, endPoint x: 691, endPoint y: 40, distance: 23.1
click at [714, 41] on div "[PERSON_NAME]. ([EMAIL_ADDRESS][DOMAIN_NAME])" at bounding box center [576, 44] width 432 height 27
